Goal: Use online tool/utility: Utilize a website feature to perform a specific function

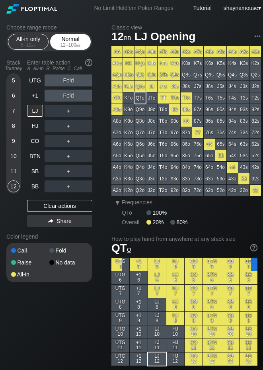
drag, startPoint x: 56, startPoint y: 39, endPoint x: 54, endPoint y: 45, distance: 6.3
click at [57, 39] on div "Normal 12 – 100 bb" at bounding box center [70, 41] width 37 height 15
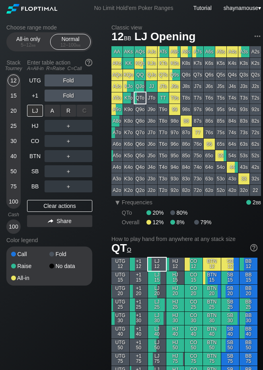
click at [69, 111] on div "R ✕" at bounding box center [69, 111] width 16 height 12
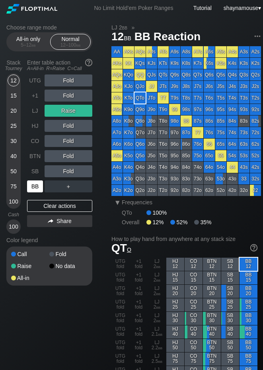
click at [36, 181] on div "BB" at bounding box center [35, 186] width 16 height 12
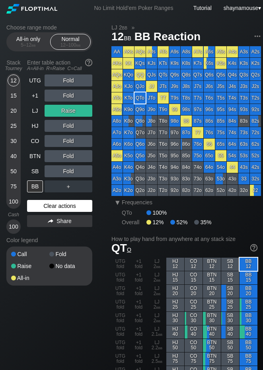
click at [58, 208] on div "Clear actions" at bounding box center [59, 206] width 65 height 12
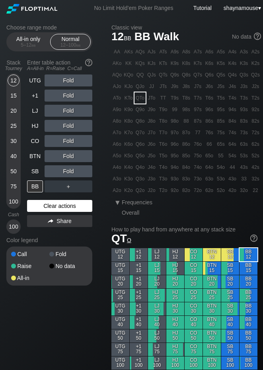
click at [58, 208] on div "Clear actions" at bounding box center [59, 206] width 65 height 12
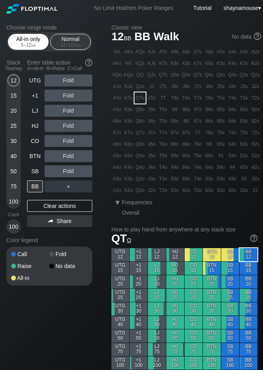
click at [18, 43] on div "5 – 12 bb" at bounding box center [28, 45] width 33 height 6
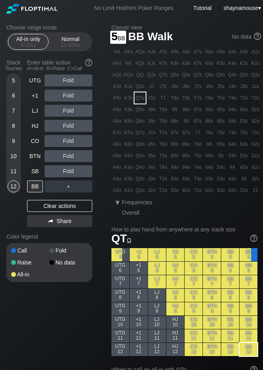
click at [16, 82] on div "5" at bounding box center [14, 80] width 12 height 12
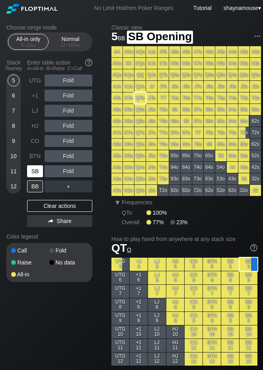
click at [40, 171] on div "SB" at bounding box center [35, 171] width 16 height 12
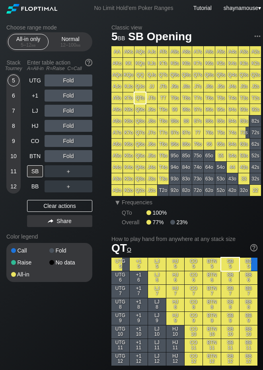
click at [72, 32] on header "Choose range mode All-in only 5 – 12 bb Normal 12 – 100 bb" at bounding box center [49, 37] width 86 height 27
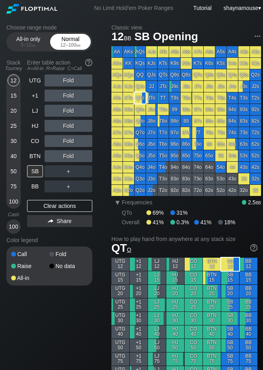
click at [70, 49] on div "Normal 12 – 100 bb" at bounding box center [70, 41] width 37 height 15
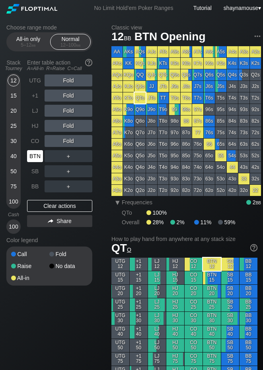
click at [35, 151] on div "BTN" at bounding box center [35, 156] width 16 height 12
click at [80, 155] on div "C ✕" at bounding box center [85, 156] width 16 height 12
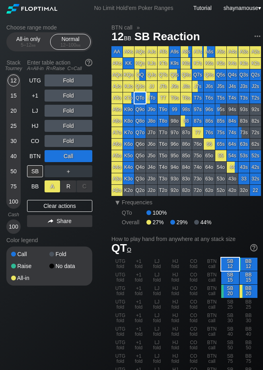
click at [48, 188] on div "A ✕" at bounding box center [53, 186] width 16 height 12
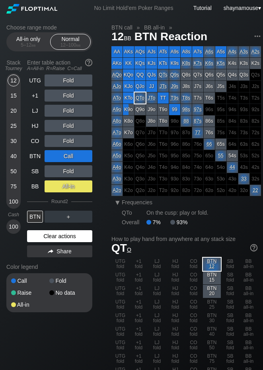
click at [51, 235] on div "Clear actions" at bounding box center [59, 236] width 65 height 12
click at [51, 261] on div "Color legend" at bounding box center [49, 267] width 86 height 13
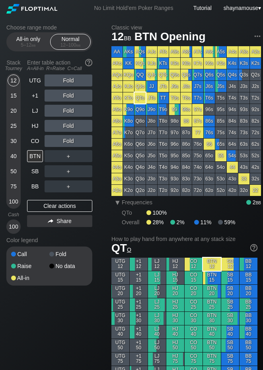
click at [20, 98] on div "12 15 20 25 30 40 50 75 100" at bounding box center [13, 140] width 14 height 135
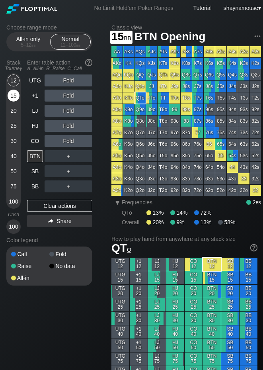
click at [15, 98] on div "15" at bounding box center [14, 96] width 12 height 12
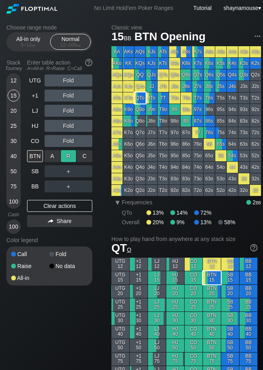
click at [72, 157] on div "R ✕" at bounding box center [69, 156] width 16 height 12
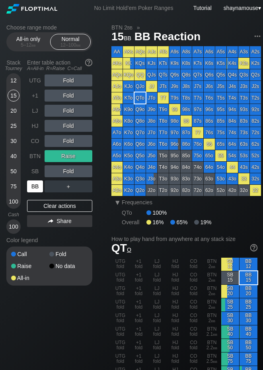
click at [35, 186] on div "BB" at bounding box center [35, 186] width 16 height 12
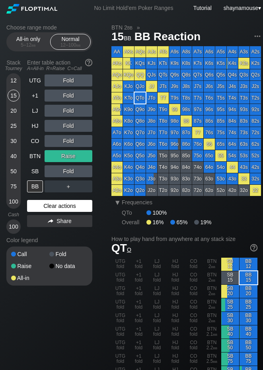
click at [54, 205] on div "Clear actions" at bounding box center [59, 206] width 65 height 12
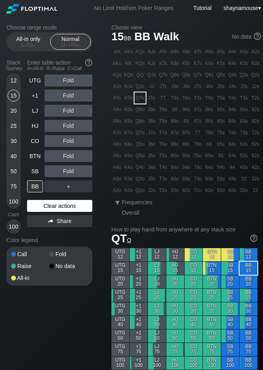
click at [54, 205] on div "Clear actions" at bounding box center [59, 206] width 65 height 12
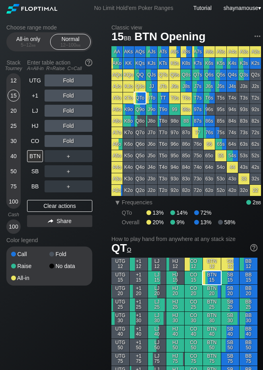
drag, startPoint x: 43, startPoint y: 154, endPoint x: 46, endPoint y: 156, distance: 4.1
click at [43, 154] on div "BTN" at bounding box center [35, 156] width 16 height 12
click at [67, 158] on div "R ✕" at bounding box center [69, 156] width 16 height 12
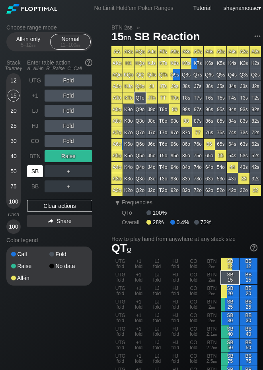
click at [37, 170] on div "SB" at bounding box center [35, 171] width 16 height 12
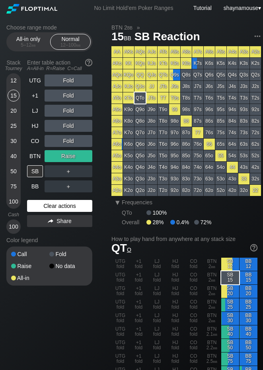
click at [57, 203] on div "Clear actions" at bounding box center [59, 206] width 65 height 12
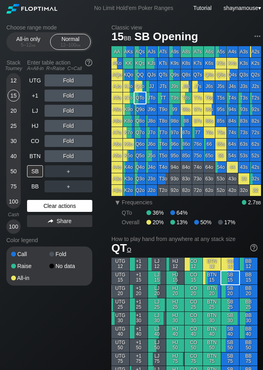
click at [57, 203] on div "Clear actions" at bounding box center [59, 206] width 65 height 12
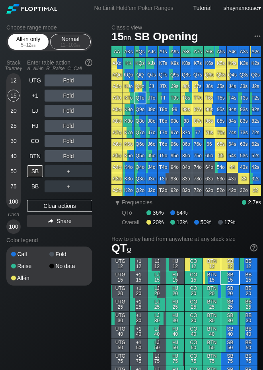
click at [32, 37] on div "All-in only 5 – 12 bb" at bounding box center [28, 41] width 37 height 15
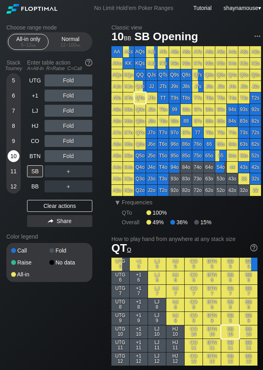
click at [11, 157] on div "10" at bounding box center [14, 156] width 12 height 12
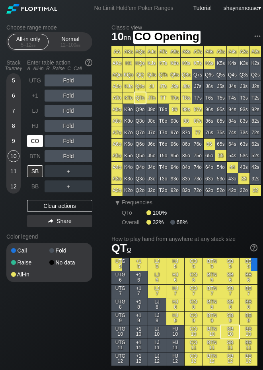
click at [28, 144] on div "CO" at bounding box center [35, 141] width 16 height 12
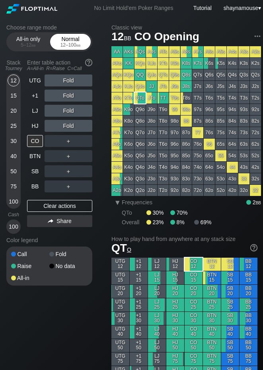
click at [74, 48] on div "Normal 12 – 100 bb" at bounding box center [70, 41] width 37 height 15
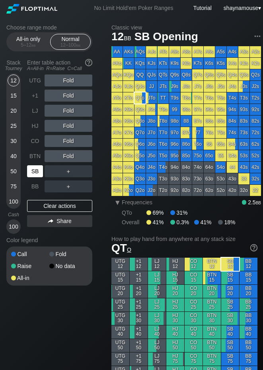
click at [38, 167] on div "SB" at bounding box center [35, 171] width 16 height 12
click at [37, 168] on div "SB" at bounding box center [35, 171] width 16 height 12
click at [22, 95] on div "Stack Tourney Enter table action A=All-in R=Raise C=Call [PHONE_NUMBER] [PHONE_…" at bounding box center [49, 145] width 86 height 178
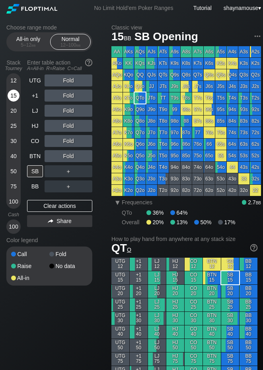
click at [13, 96] on div "15" at bounding box center [14, 96] width 12 height 12
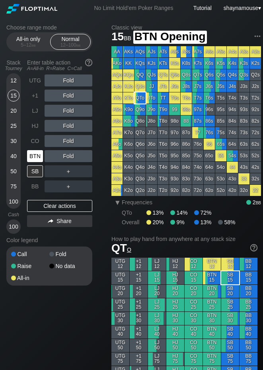
click at [38, 153] on div "BTN" at bounding box center [35, 156] width 16 height 12
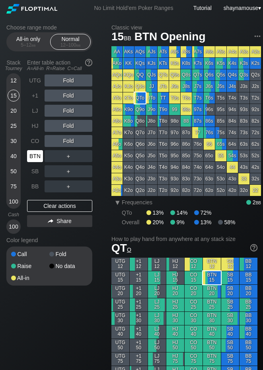
click at [38, 153] on div "BTN" at bounding box center [35, 156] width 16 height 12
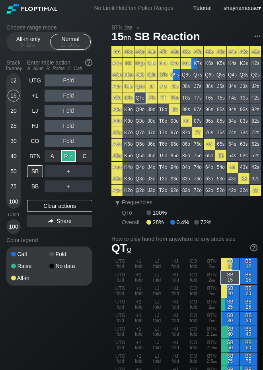
click at [69, 157] on div "R ✕" at bounding box center [69, 156] width 16 height 12
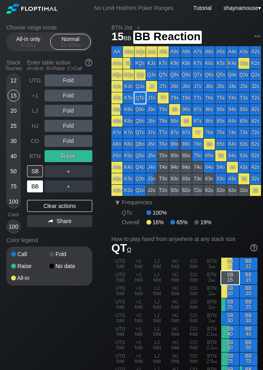
click at [35, 188] on div "BB" at bounding box center [35, 186] width 16 height 12
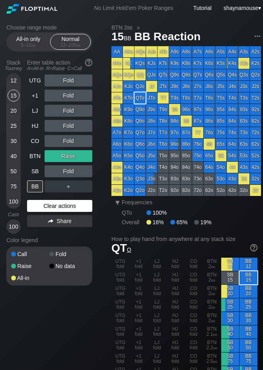
click at [69, 205] on div "Clear actions" at bounding box center [59, 206] width 65 height 12
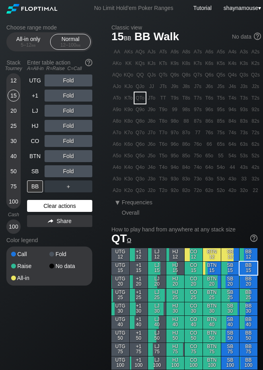
click at [69, 205] on div "Clear actions" at bounding box center [59, 206] width 65 height 12
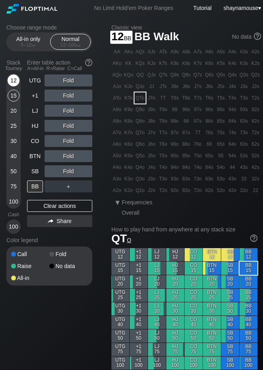
click at [19, 82] on div "12" at bounding box center [14, 80] width 12 height 12
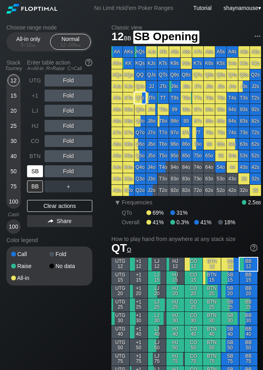
click at [39, 176] on div "SB" at bounding box center [35, 171] width 16 height 12
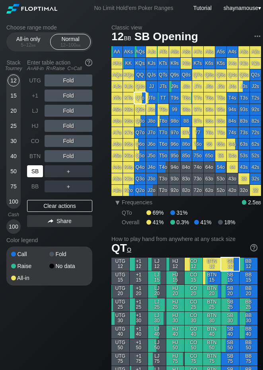
click at [39, 176] on div "SB" at bounding box center [35, 171] width 16 height 12
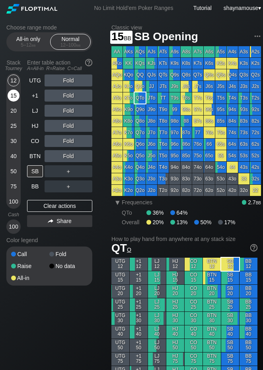
click at [14, 99] on div "15" at bounding box center [14, 96] width 12 height 12
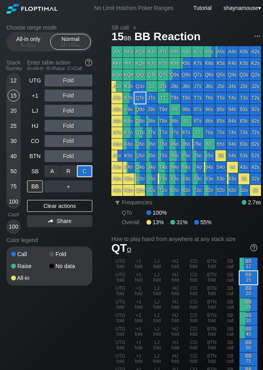
click at [82, 168] on div "C ✕" at bounding box center [85, 171] width 16 height 12
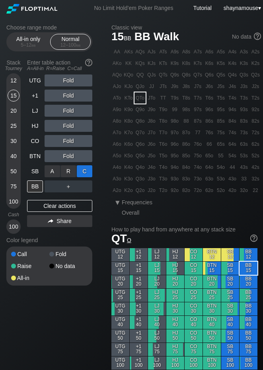
click at [82, 171] on div "C ✕" at bounding box center [85, 171] width 16 height 12
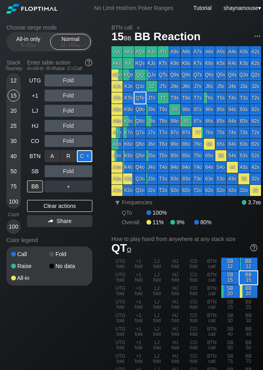
click at [84, 158] on div "C ✕" at bounding box center [85, 156] width 16 height 12
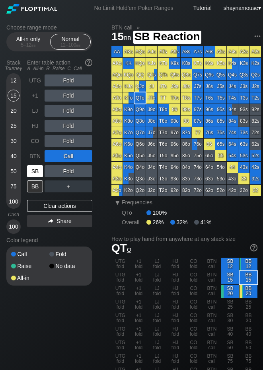
click at [41, 170] on div "SB" at bounding box center [35, 171] width 16 height 12
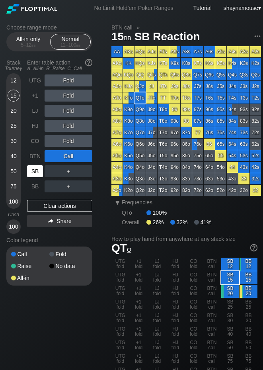
click at [41, 170] on div "SB" at bounding box center [35, 171] width 16 height 12
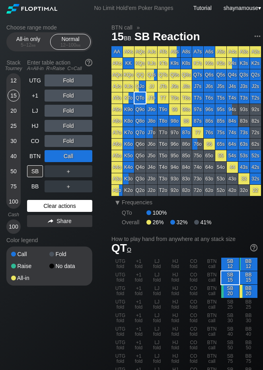
click at [62, 200] on div "Clear actions" at bounding box center [59, 206] width 65 height 12
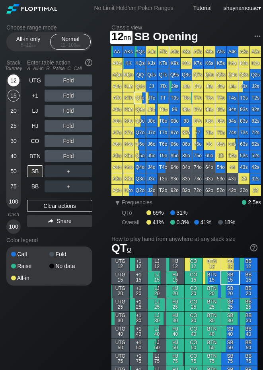
click at [10, 78] on div "12" at bounding box center [14, 80] width 12 height 12
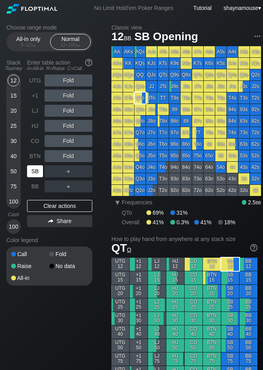
click at [36, 172] on div "SB" at bounding box center [35, 171] width 16 height 12
click at [40, 171] on div "SB" at bounding box center [35, 171] width 16 height 12
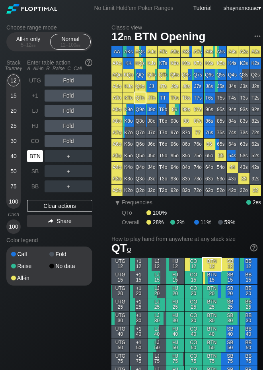
click at [33, 157] on div "BTN" at bounding box center [35, 156] width 16 height 12
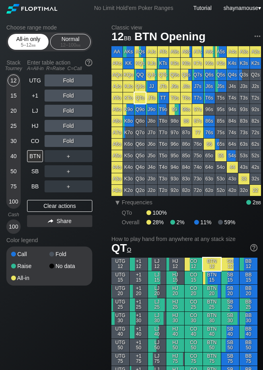
click at [37, 37] on div "All-in only 5 – 12 bb" at bounding box center [28, 41] width 37 height 15
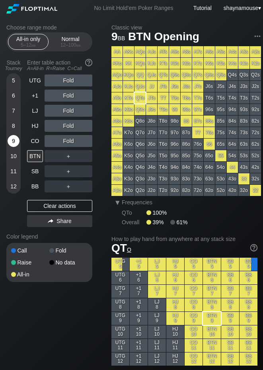
click at [17, 144] on div "9" at bounding box center [14, 141] width 12 height 12
click at [86, 172] on div "C ✕" at bounding box center [85, 171] width 16 height 12
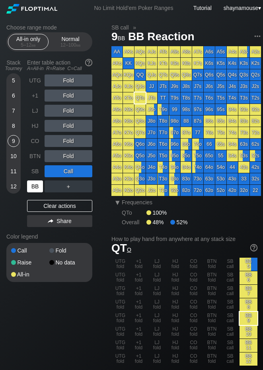
click at [33, 184] on div "BB" at bounding box center [35, 186] width 16 height 12
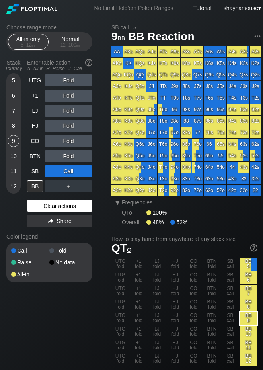
click at [57, 203] on div "UTG Fold +1 Fold LJ Fold HJ Fold CO Fold BTN Fold SB Call BB ＋ Clear actions Sh…" at bounding box center [59, 152] width 65 height 156
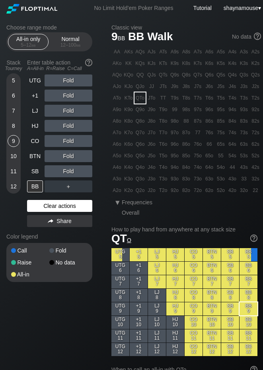
click at [57, 204] on div "Clear actions" at bounding box center [59, 206] width 65 height 12
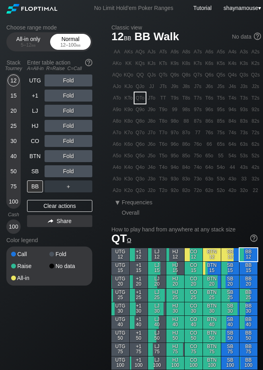
click at [63, 39] on div "Normal 12 – 100 bb" at bounding box center [70, 41] width 37 height 15
click at [15, 96] on div "15" at bounding box center [14, 96] width 12 height 12
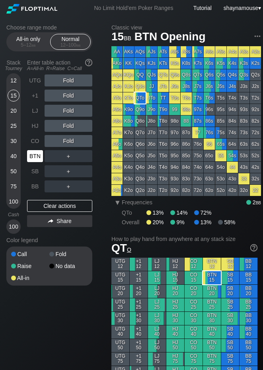
click at [38, 154] on div "BTN" at bounding box center [35, 156] width 16 height 12
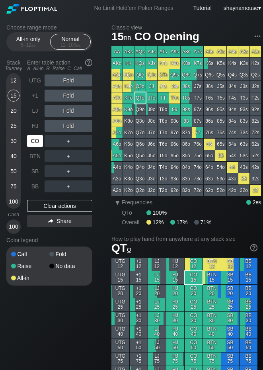
click at [37, 145] on div "CO" at bounding box center [35, 141] width 16 height 12
click at [67, 143] on div "R ✕" at bounding box center [69, 141] width 16 height 12
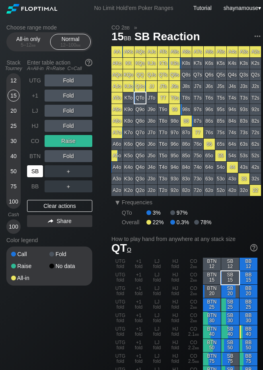
click at [35, 173] on div "SB" at bounding box center [35, 171] width 16 height 12
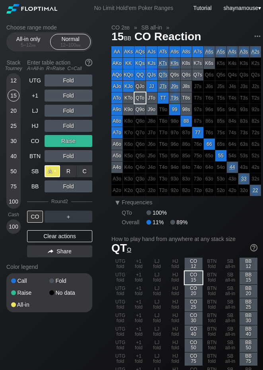
click at [51, 171] on div "A ✕" at bounding box center [53, 171] width 16 height 12
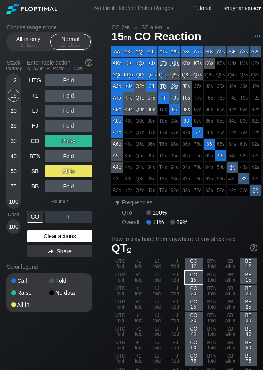
click at [78, 239] on div "Clear actions" at bounding box center [59, 236] width 65 height 12
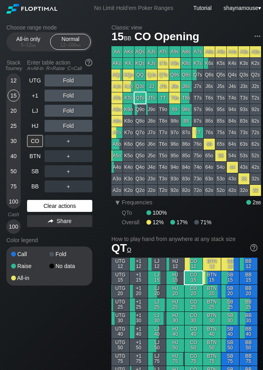
click at [78, 239] on div "Color legend" at bounding box center [49, 240] width 86 height 13
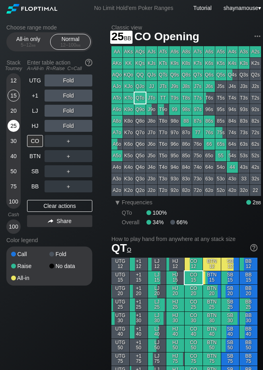
click at [10, 124] on div "25" at bounding box center [14, 126] width 12 height 12
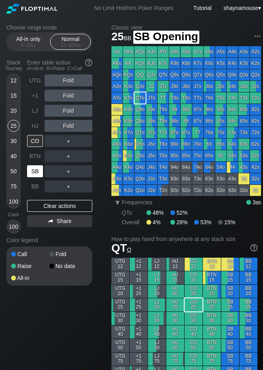
click at [35, 176] on div "SB" at bounding box center [35, 171] width 16 height 12
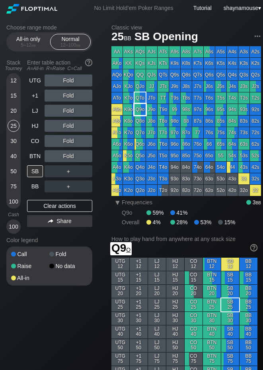
click at [139, 108] on div "Q9o" at bounding box center [140, 109] width 11 height 11
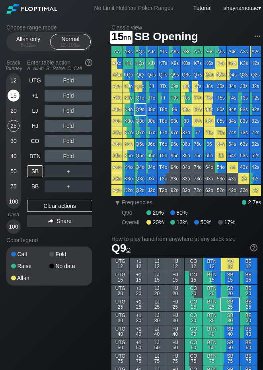
click at [14, 96] on div "15" at bounding box center [14, 96] width 12 height 12
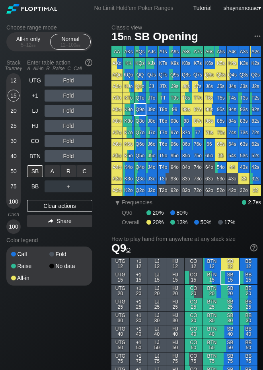
click at [86, 168] on div "C ✕" at bounding box center [85, 171] width 16 height 12
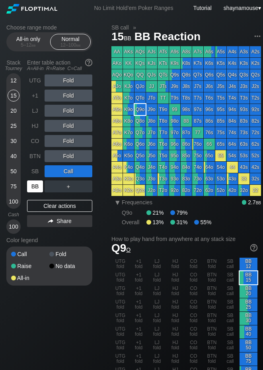
click at [35, 189] on div "BB" at bounding box center [35, 186] width 16 height 12
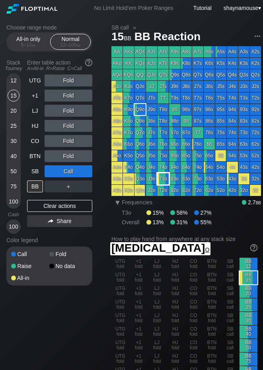
click at [166, 176] on div "T3o" at bounding box center [163, 178] width 11 height 11
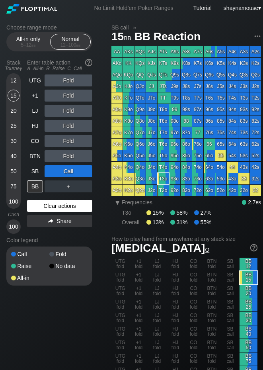
click at [48, 205] on div "Clear actions" at bounding box center [59, 206] width 65 height 12
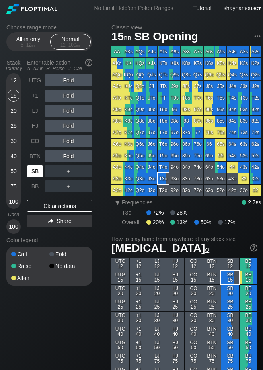
click at [35, 168] on div "SB" at bounding box center [35, 171] width 16 height 12
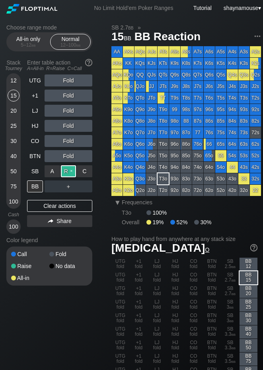
click at [63, 172] on div "R ✕" at bounding box center [69, 171] width 16 height 12
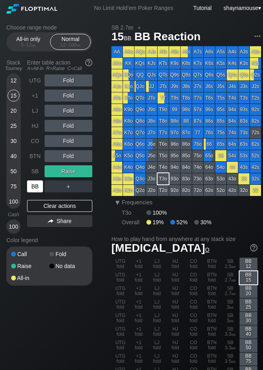
click at [37, 188] on div "BB" at bounding box center [35, 186] width 16 height 12
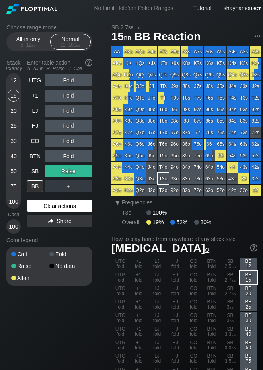
click at [55, 208] on div "Clear actions" at bounding box center [59, 206] width 65 height 12
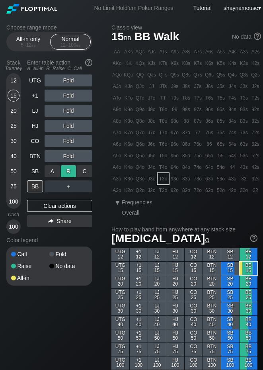
click at [68, 172] on div "R ✕" at bounding box center [69, 171] width 16 height 12
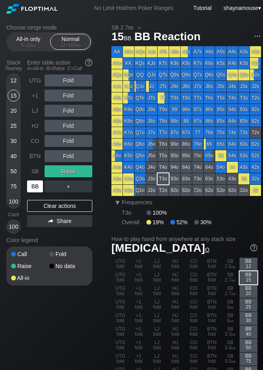
click at [31, 186] on div "BB" at bounding box center [35, 186] width 16 height 12
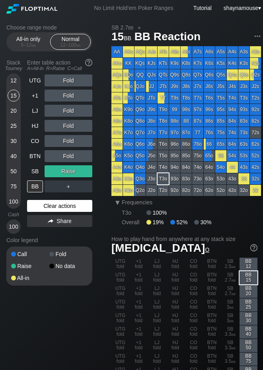
click at [55, 206] on div "Clear actions" at bounding box center [59, 206] width 65 height 12
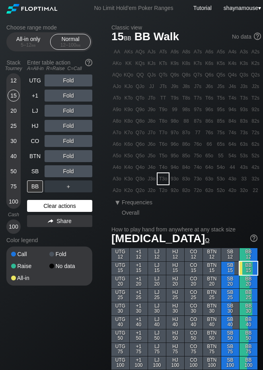
click at [55, 206] on div "Clear actions" at bounding box center [59, 206] width 65 height 12
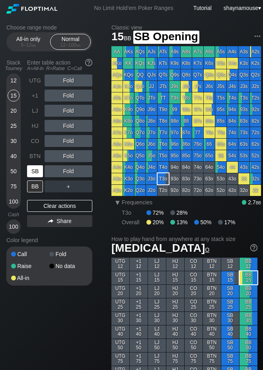
click at [39, 173] on div "SB" at bounding box center [35, 171] width 16 height 12
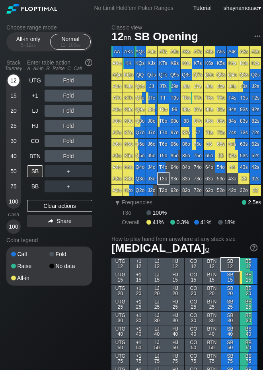
click at [16, 83] on div "12" at bounding box center [14, 80] width 12 height 12
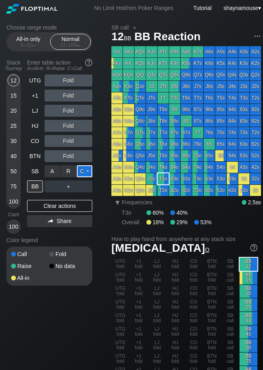
click at [84, 168] on div "C ✕" at bounding box center [85, 171] width 16 height 12
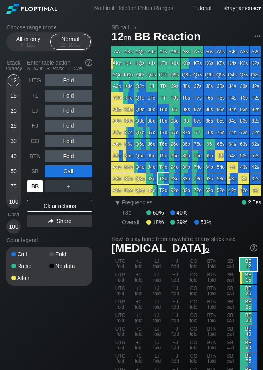
click at [31, 184] on div "BB" at bounding box center [35, 186] width 16 height 12
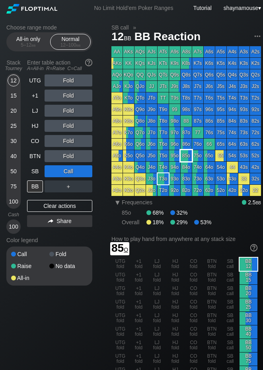
click at [191, 157] on div "85o" at bounding box center [186, 155] width 11 height 11
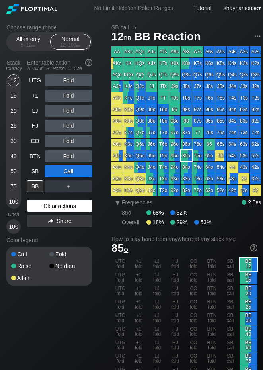
click at [55, 202] on div "Clear actions" at bounding box center [59, 206] width 65 height 12
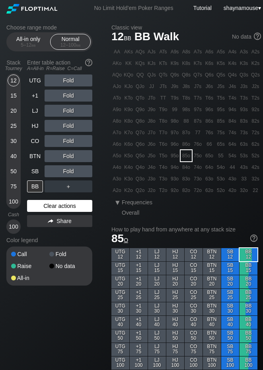
click at [55, 202] on div "Clear actions" at bounding box center [59, 206] width 65 height 12
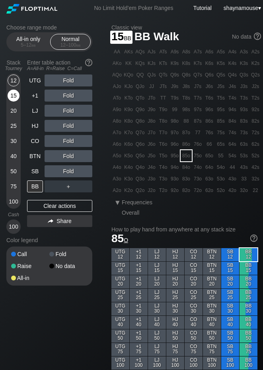
click at [18, 96] on div "15" at bounding box center [14, 96] width 12 height 12
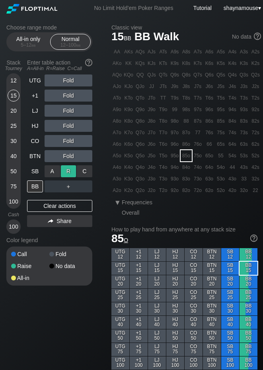
click at [65, 175] on div "R ✕" at bounding box center [69, 171] width 16 height 12
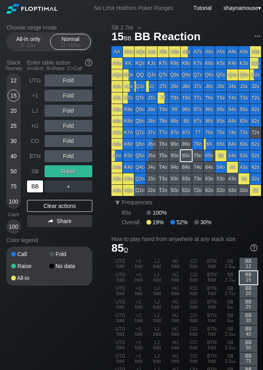
click at [32, 184] on div "BB" at bounding box center [35, 186] width 16 height 12
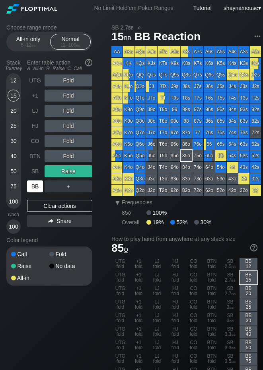
click at [32, 184] on div "BB" at bounding box center [35, 186] width 16 height 12
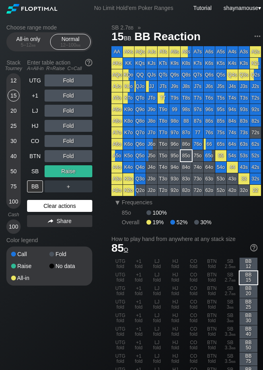
click at [45, 206] on div "Clear actions" at bounding box center [59, 206] width 65 height 12
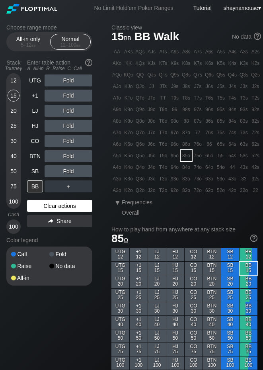
click at [45, 206] on div "Clear actions" at bounding box center [59, 206] width 65 height 12
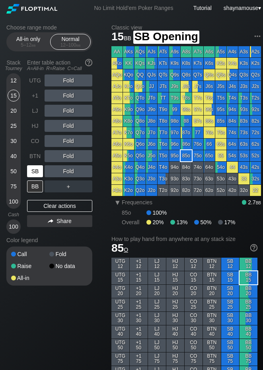
click at [29, 172] on div "SB" at bounding box center [35, 171] width 16 height 12
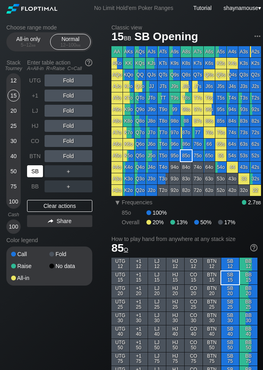
click at [29, 172] on div "SB" at bounding box center [35, 171] width 16 height 12
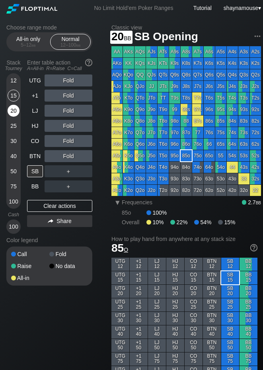
click at [12, 115] on div "20" at bounding box center [14, 111] width 12 height 12
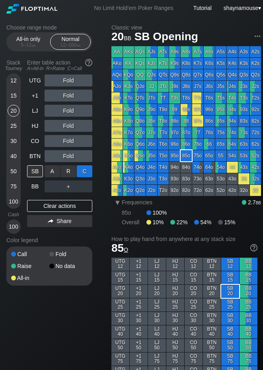
click at [86, 172] on div "C ✕" at bounding box center [85, 171] width 16 height 12
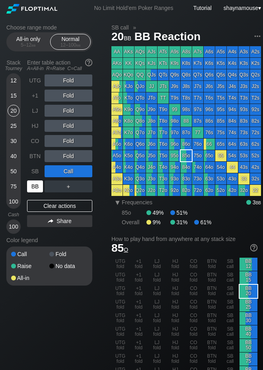
click at [37, 186] on div "BB" at bounding box center [35, 186] width 16 height 12
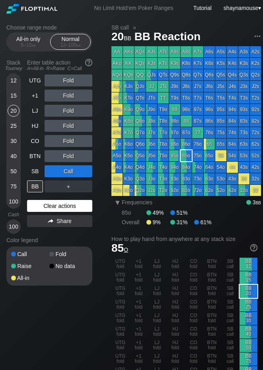
click at [61, 206] on div "Clear actions" at bounding box center [59, 206] width 65 height 12
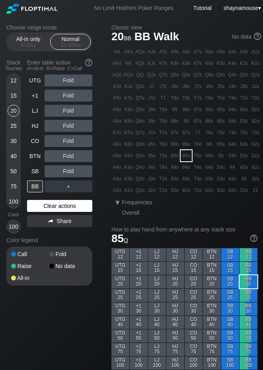
click at [61, 206] on div "Clear actions" at bounding box center [59, 206] width 65 height 12
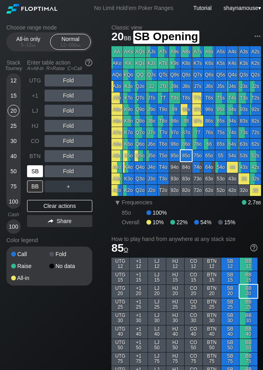
click at [39, 173] on div "SB" at bounding box center [35, 171] width 16 height 12
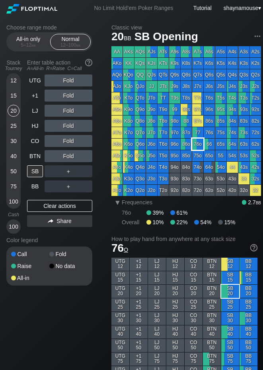
click at [200, 141] on div "76o" at bounding box center [197, 144] width 11 height 11
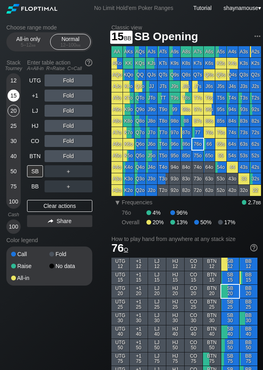
click at [14, 94] on div "15" at bounding box center [14, 96] width 12 height 12
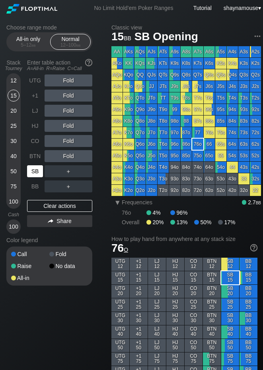
click at [37, 175] on div "SB" at bounding box center [35, 171] width 16 height 12
click at [37, 174] on div "SB" at bounding box center [35, 171] width 16 height 12
click at [66, 170] on div "R ✕" at bounding box center [69, 171] width 16 height 12
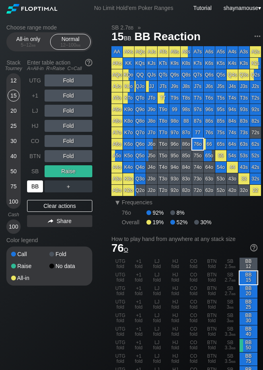
click at [28, 188] on div "BB" at bounding box center [35, 186] width 16 height 12
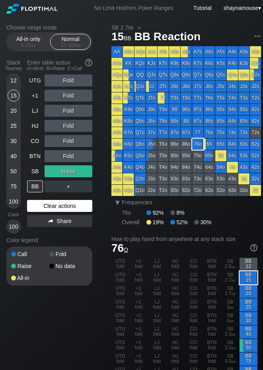
click at [78, 202] on div "Clear actions" at bounding box center [59, 206] width 65 height 12
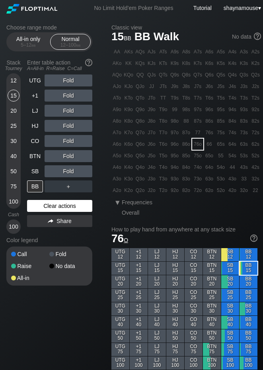
click at [78, 202] on div "Clear actions" at bounding box center [59, 206] width 65 height 12
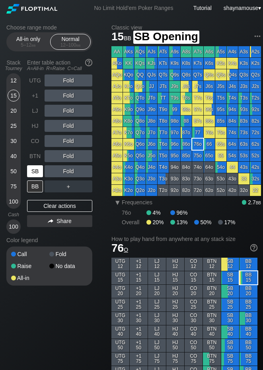
click at [37, 174] on div "SB" at bounding box center [35, 171] width 16 height 12
